Goal: Communication & Community: Answer question/provide support

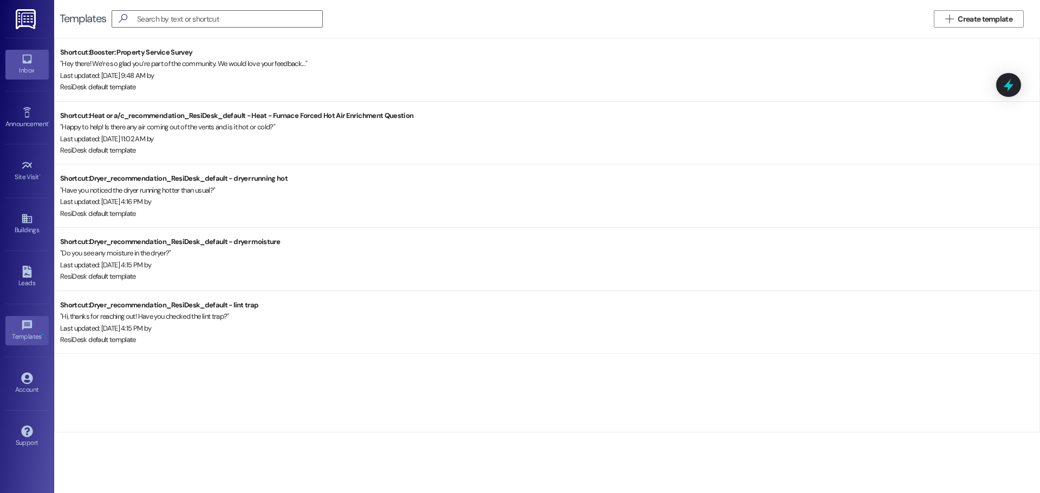
click at [27, 63] on icon at bounding box center [26, 59] width 9 height 9
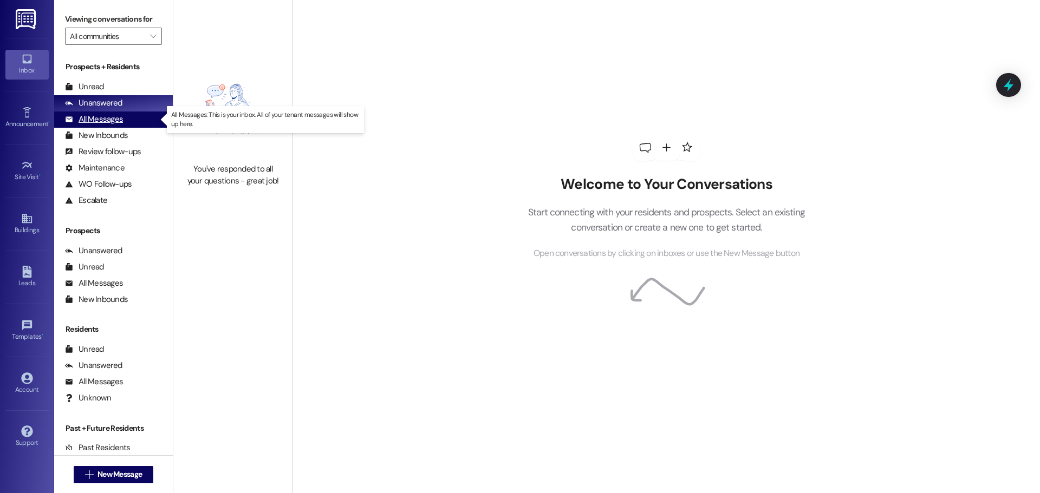
click at [89, 119] on div "All Messages" at bounding box center [94, 119] width 58 height 11
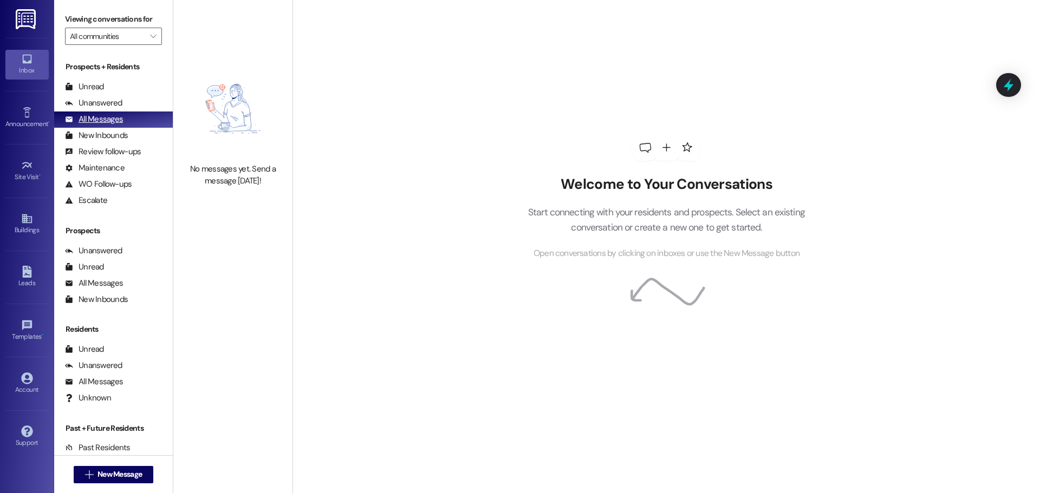
click at [95, 115] on div "All Messages" at bounding box center [94, 119] width 58 height 11
